Goal: Task Accomplishment & Management: Manage account settings

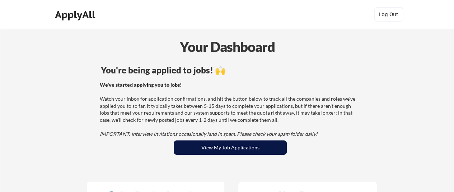
click at [231, 147] on button "View My Job Applications" at bounding box center [230, 148] width 113 height 14
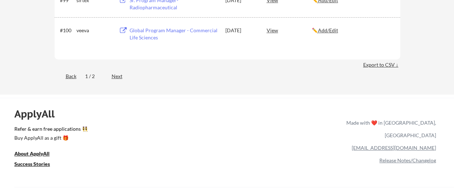
scroll to position [2959, 0]
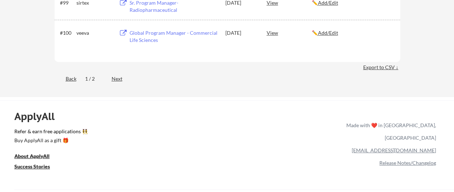
click at [378, 69] on div "Export to CSV ↓" at bounding box center [381, 67] width 37 height 7
click at [449, 187] on div at bounding box center [449, 187] width 0 height 0
